Goal: Information Seeking & Learning: Learn about a topic

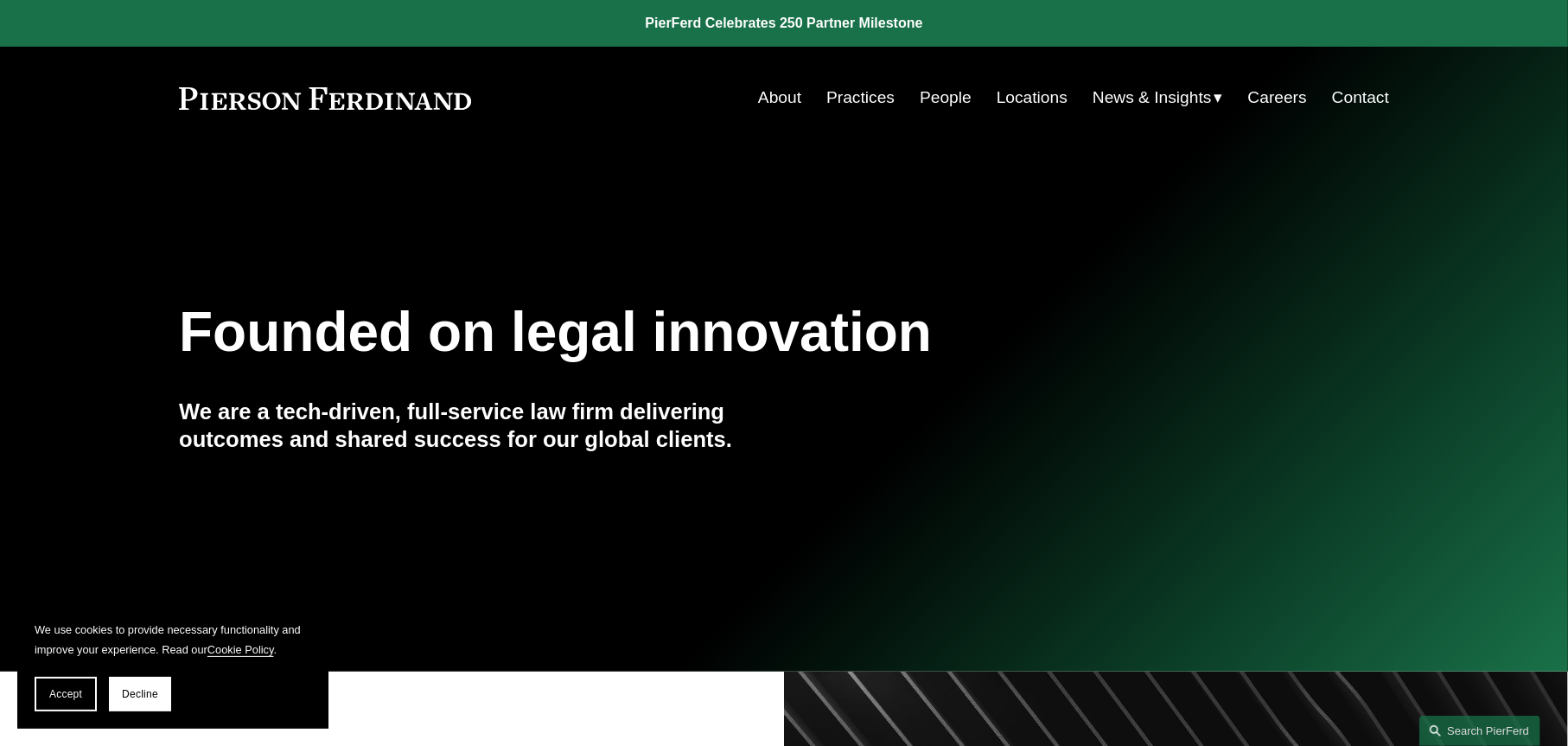
click at [0, 0] on span "Blogs" at bounding box center [0, 0] width 0 height 0
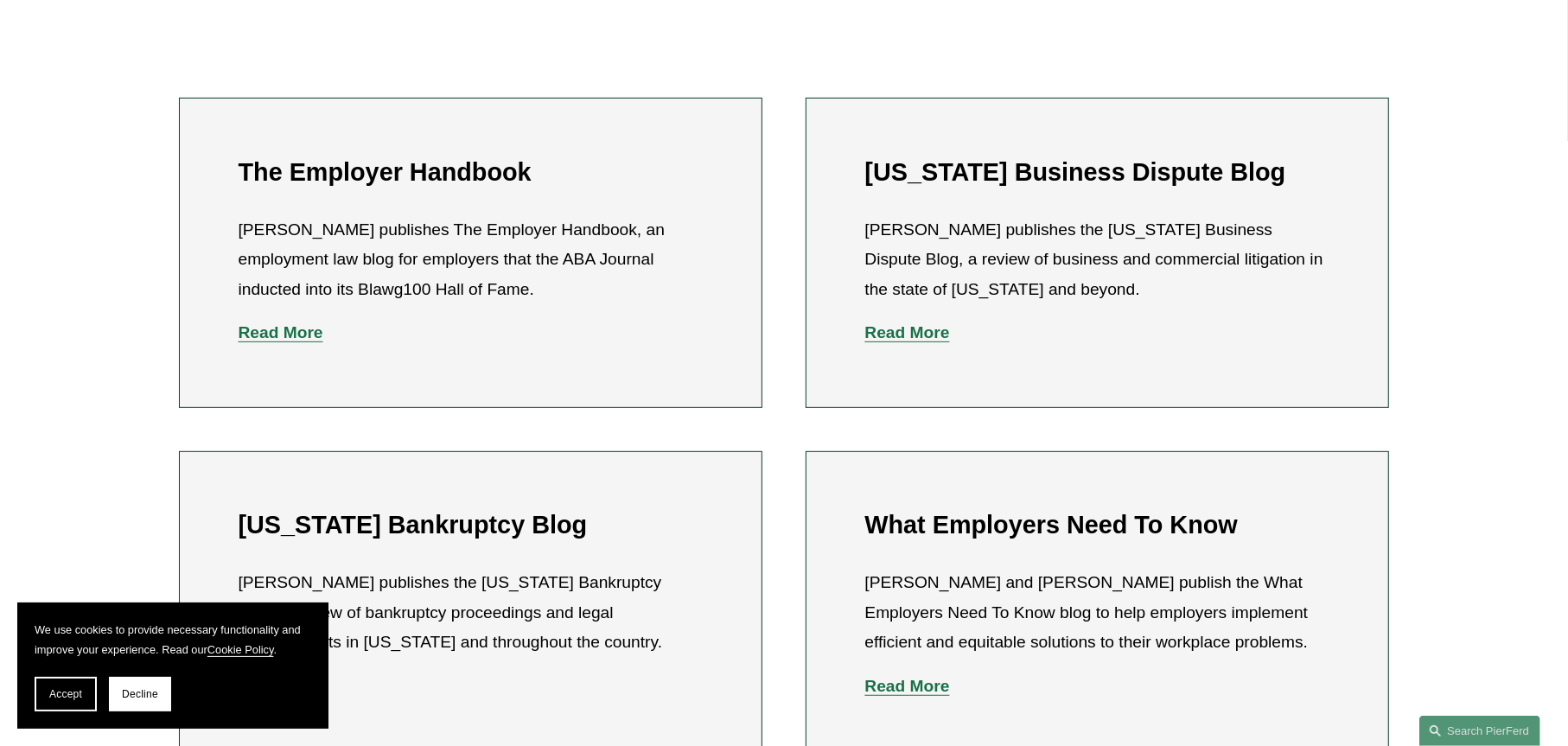
scroll to position [691, 0]
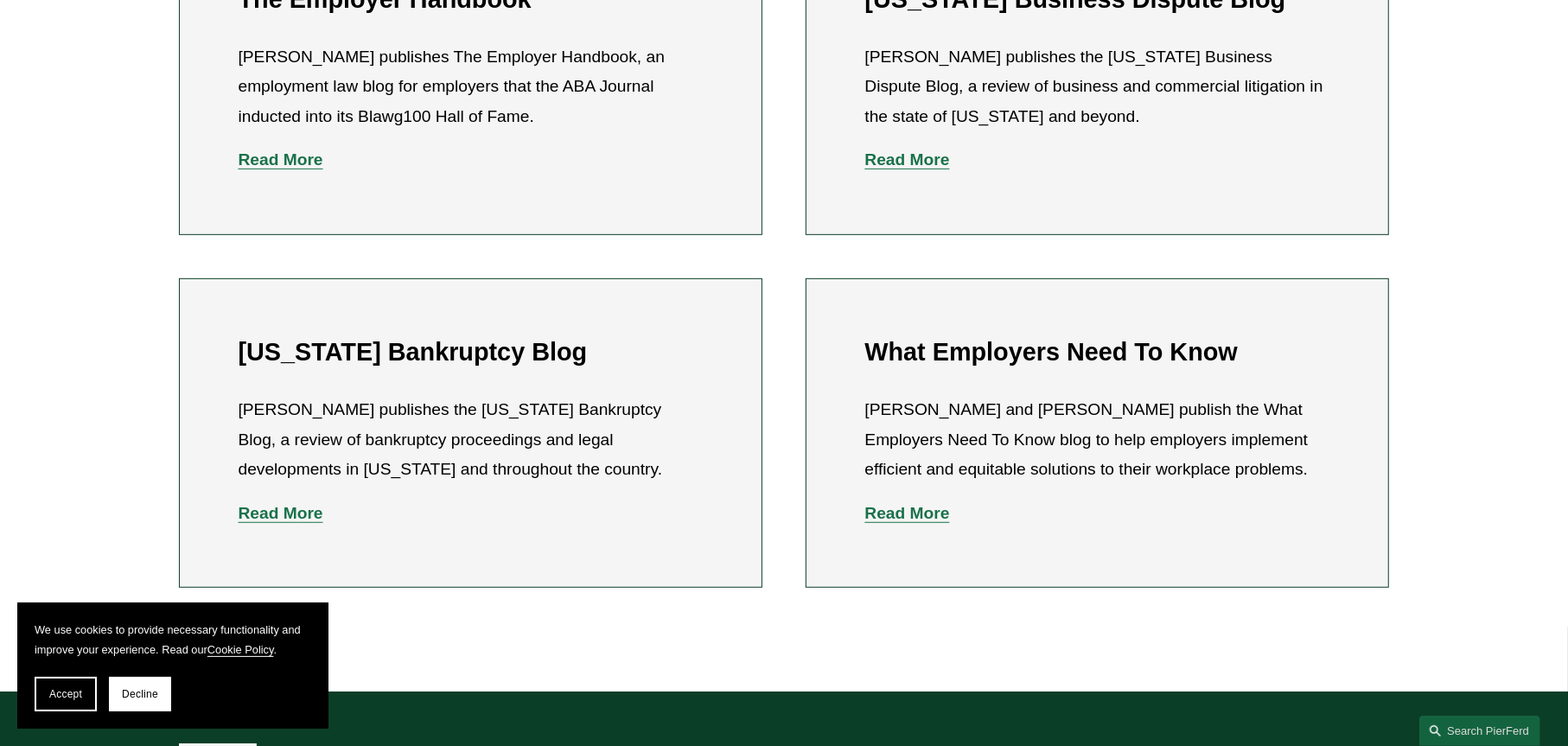
click at [902, 510] on strong "Read More" at bounding box center [908, 513] width 85 height 18
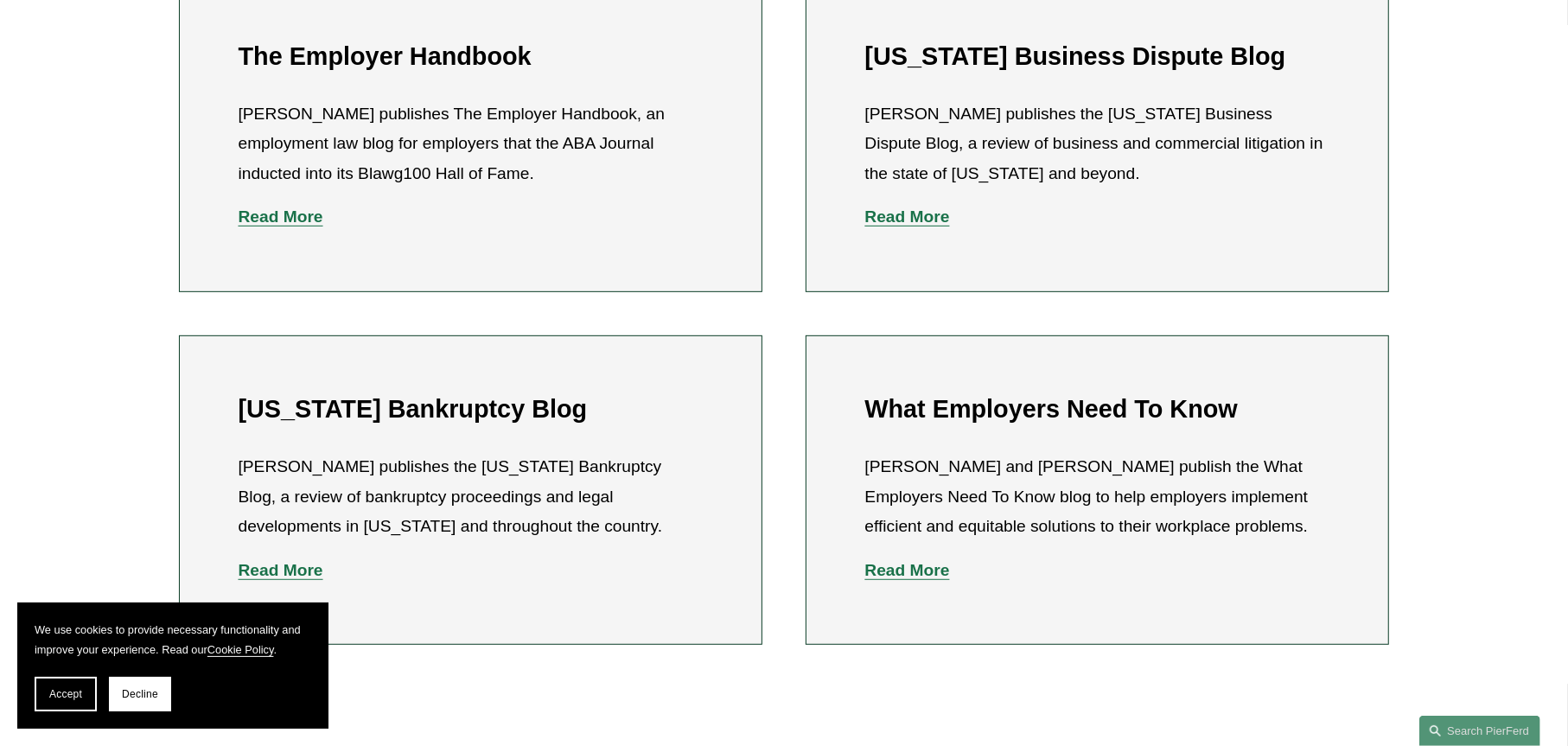
scroll to position [606, 0]
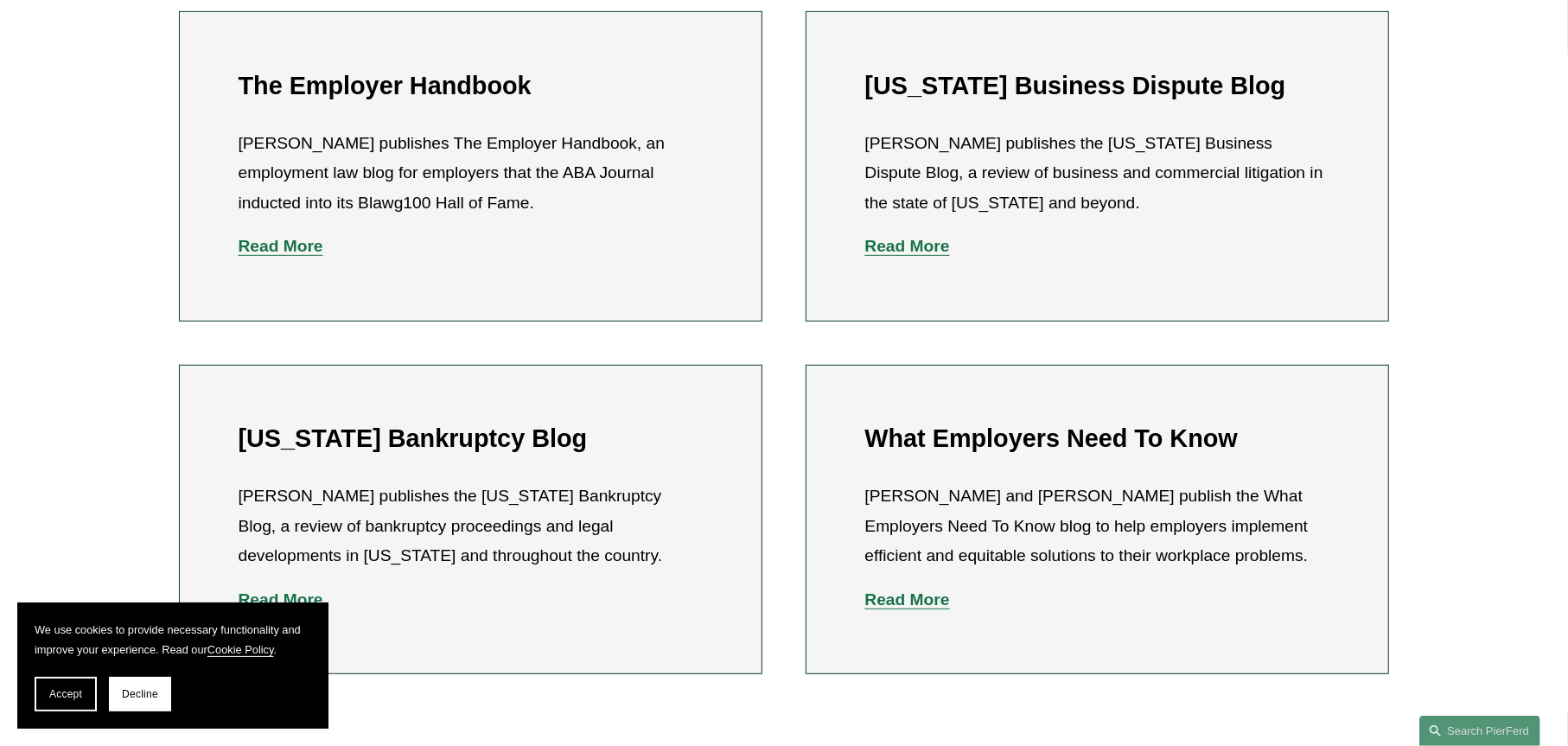
click at [263, 250] on strong "Read More" at bounding box center [281, 245] width 85 height 18
